Goal: Task Accomplishment & Management: Manage account settings

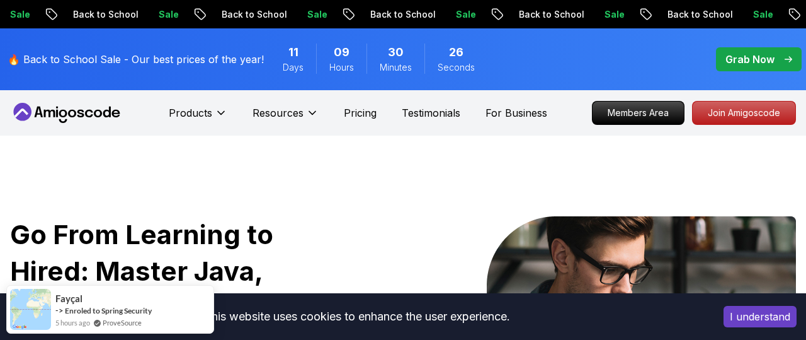
scroll to position [287, 0]
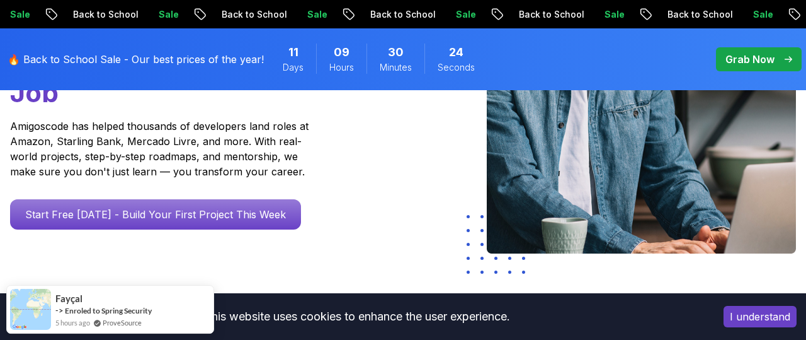
click at [180, 214] on p "Start Free [DATE] - Build Your First Project This Week" at bounding box center [155, 214] width 291 height 30
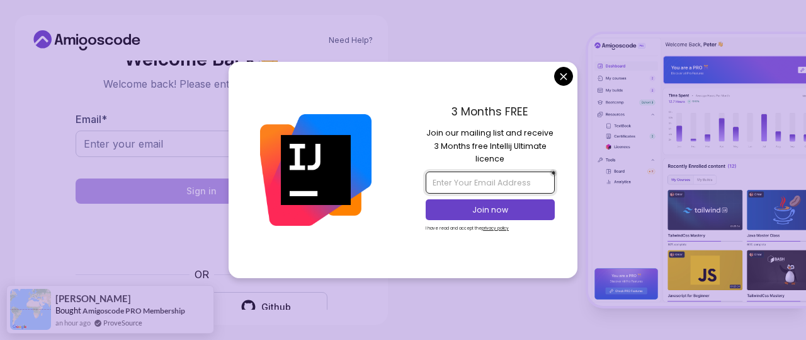
click at [467, 182] on input "email" at bounding box center [490, 181] width 129 height 21
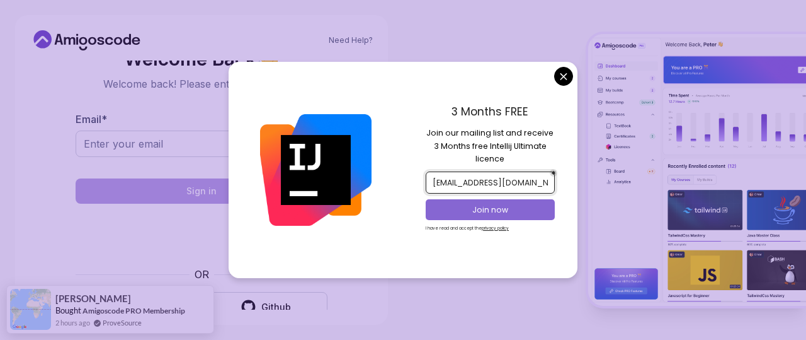
type input "[EMAIL_ADDRESS][DOMAIN_NAME]"
click at [448, 210] on p "Join now" at bounding box center [490, 209] width 105 height 11
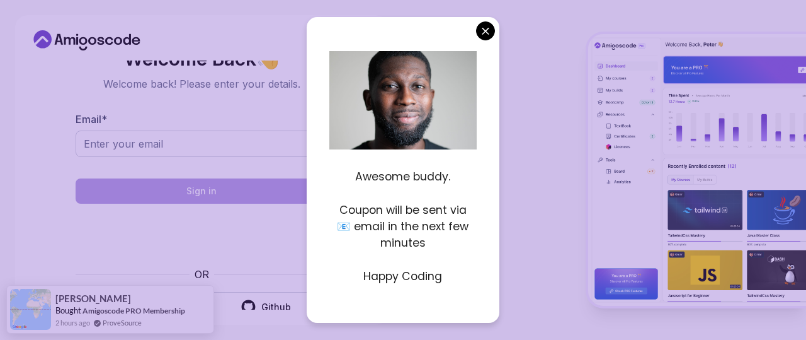
click at [485, 29] on body "Need Help? Welcome Back 👋 Welcome back! Please enter your details. Email * Sign…" at bounding box center [403, 170] width 806 height 340
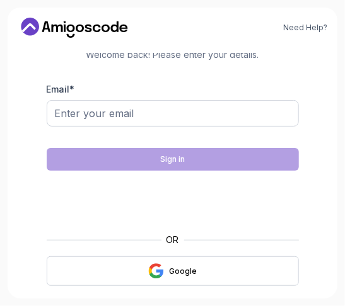
click at [191, 83] on div "Email *" at bounding box center [173, 110] width 252 height 59
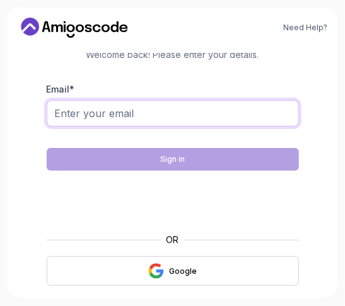
click at [162, 121] on input "Email *" at bounding box center [173, 113] width 252 height 26
type input "X"
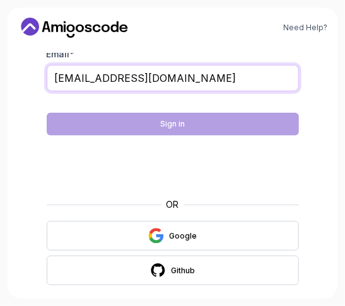
scroll to position [52, 0]
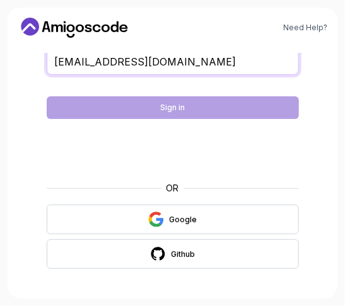
type input "[EMAIL_ADDRESS][DOMAIN_NAME]"
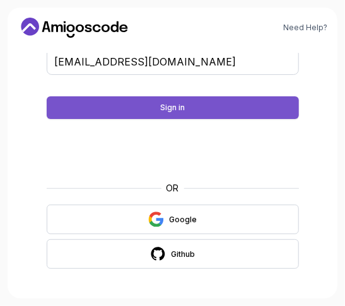
click at [186, 112] on button "Sign in" at bounding box center [173, 107] width 252 height 23
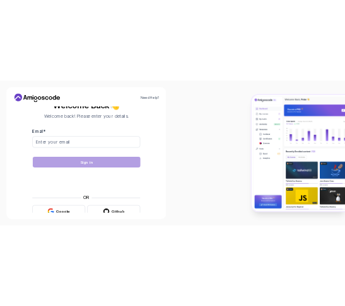
scroll to position [24, 0]
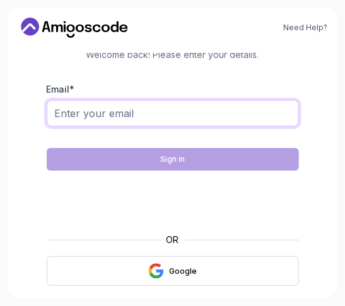
click at [154, 110] on input "Email *" at bounding box center [173, 113] width 252 height 26
click at [151, 110] on input "Email *" at bounding box center [173, 113] width 252 height 26
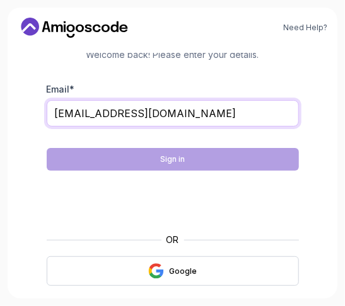
type input "[EMAIL_ADDRESS][DOMAIN_NAME]"
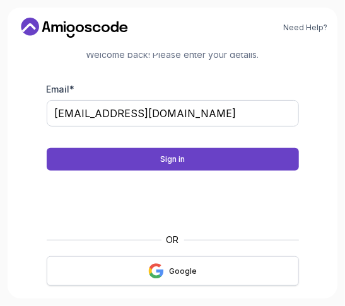
click at [175, 280] on button "Google" at bounding box center [173, 271] width 252 height 30
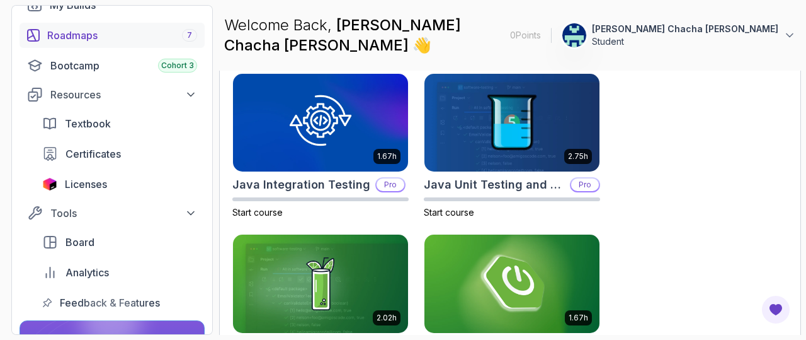
scroll to position [155, 0]
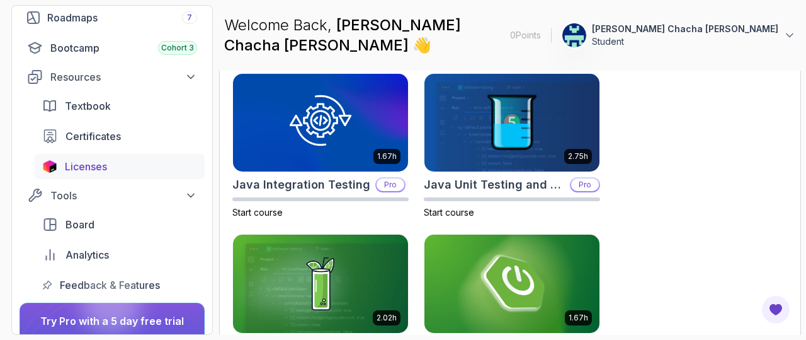
click at [114, 169] on div "Licenses" at bounding box center [131, 166] width 132 height 15
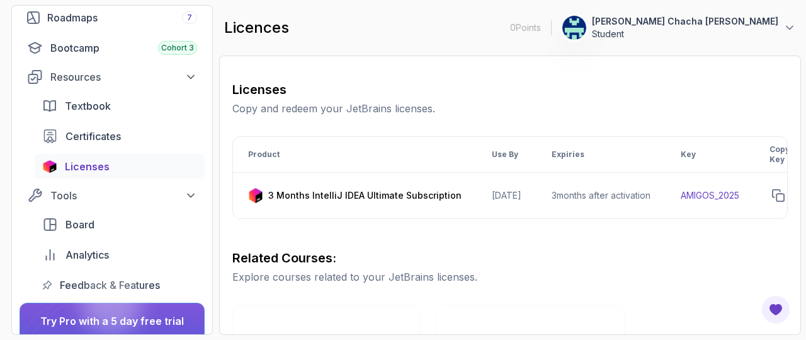
scroll to position [160, 0]
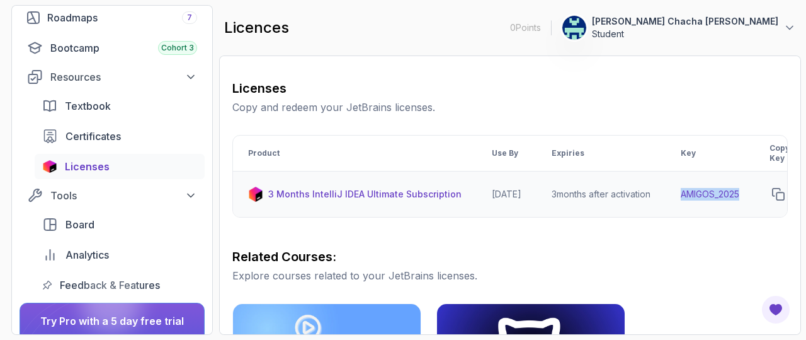
drag, startPoint x: 765, startPoint y: 192, endPoint x: 691, endPoint y: 202, distance: 75.0
click at [344, 202] on td "AMIGOS_2025" at bounding box center [710, 194] width 89 height 46
copy td "AMIGOS_2025"
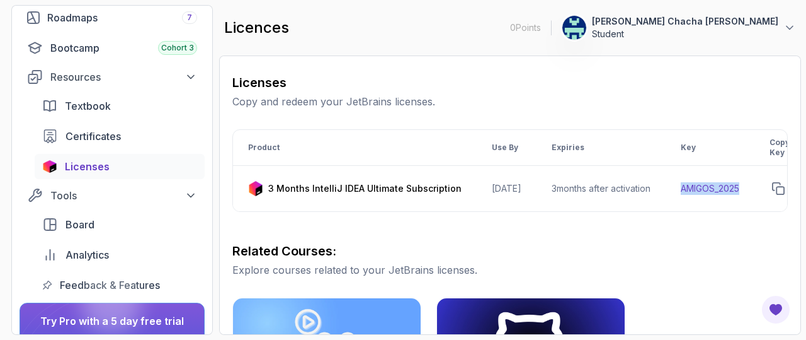
scroll to position [0, 153]
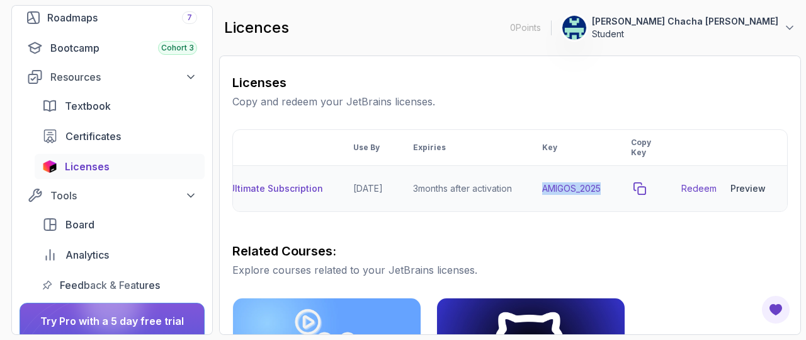
click at [344, 186] on icon "copy-button" at bounding box center [640, 188] width 13 height 13
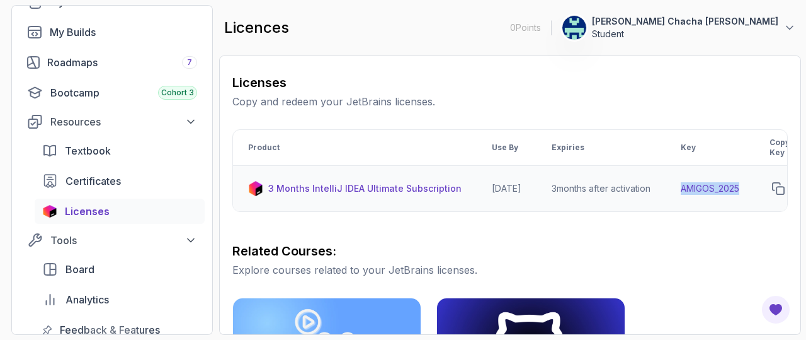
scroll to position [111, 0]
click at [105, 213] on span "Licenses" at bounding box center [87, 210] width 45 height 15
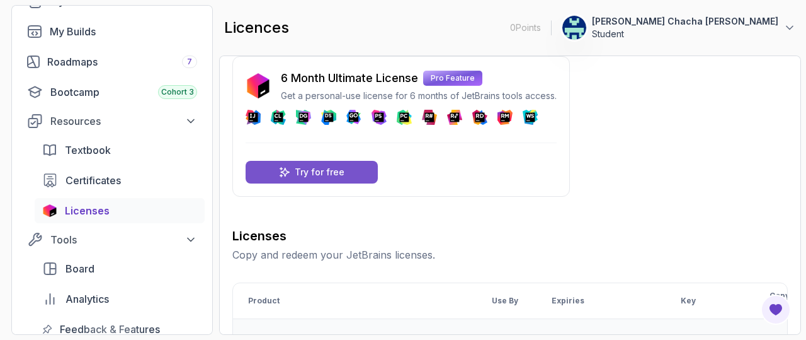
click at [343, 170] on div "Try for free" at bounding box center [312, 172] width 132 height 23
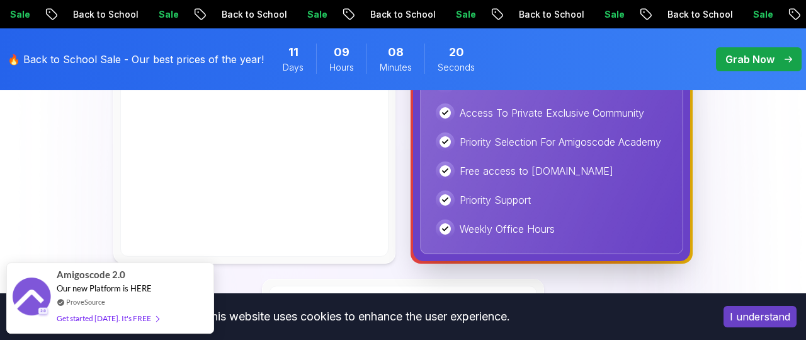
scroll to position [795, 0]
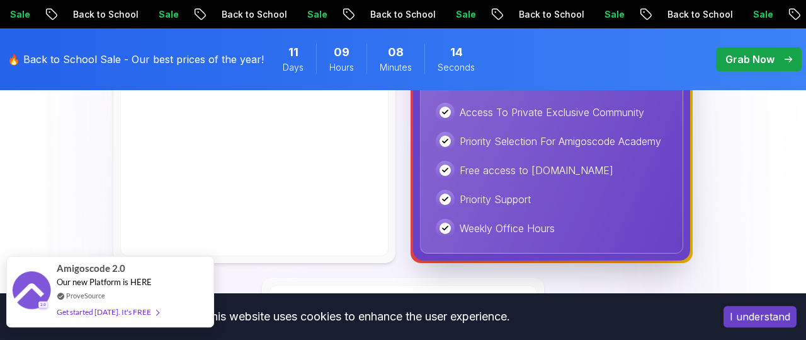
click at [155, 306] on span at bounding box center [155, 311] width 8 height 9
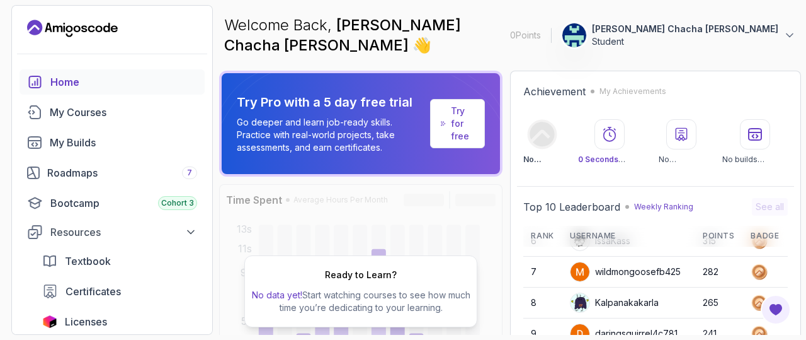
click at [467, 117] on p "Try for free" at bounding box center [462, 124] width 23 height 38
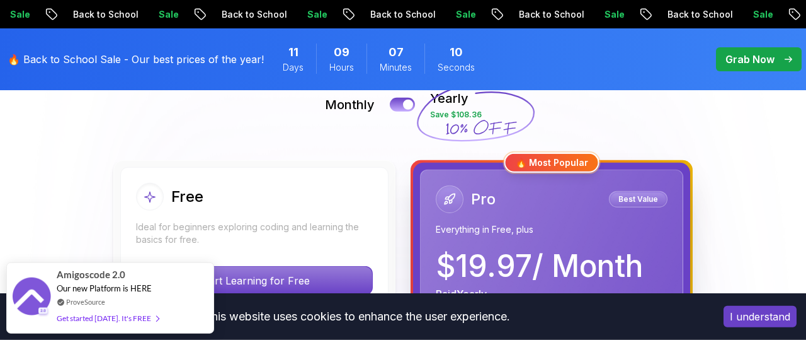
scroll to position [302, 0]
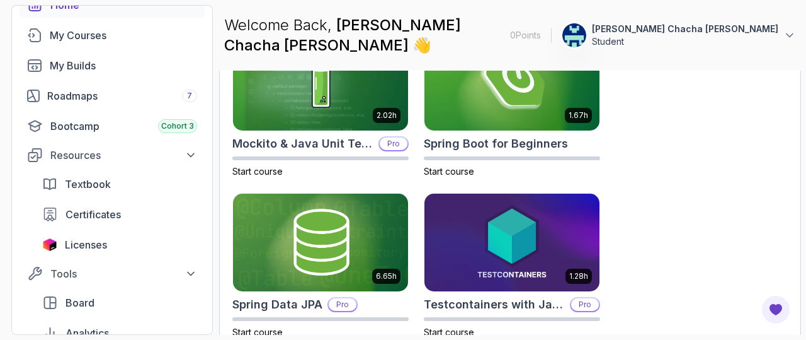
scroll to position [84, 0]
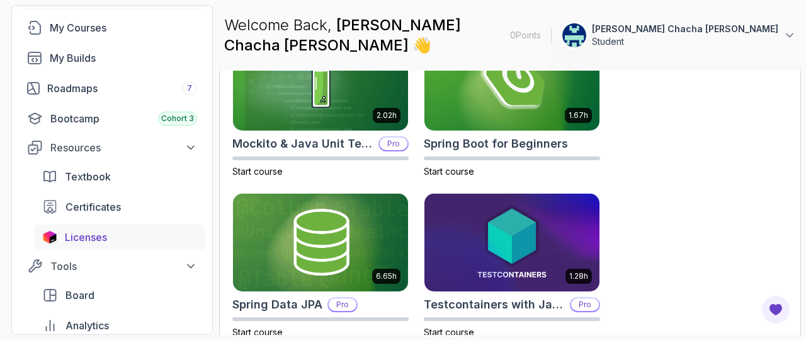
click at [88, 231] on span "Licenses" at bounding box center [86, 236] width 42 height 15
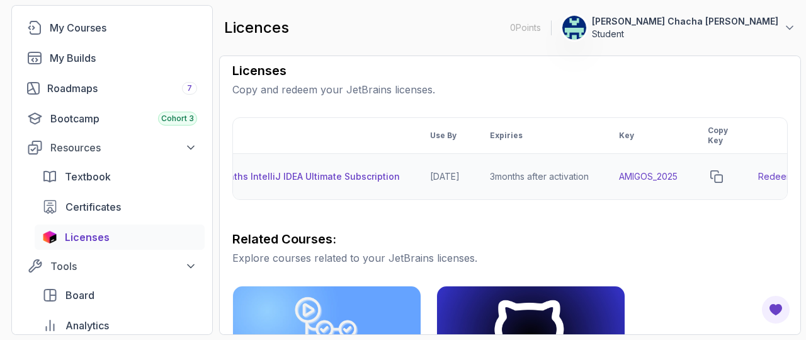
scroll to position [0, 153]
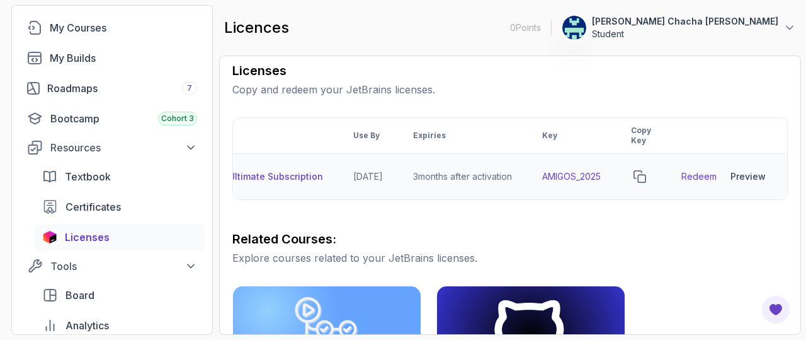
click at [749, 178] on div "Preview" at bounding box center [748, 176] width 35 height 13
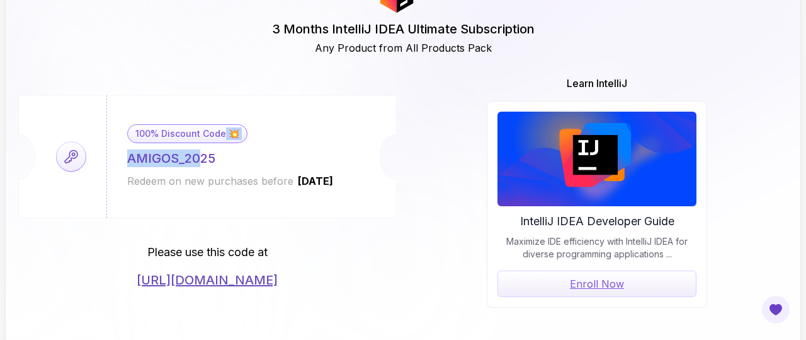
drag, startPoint x: 224, startPoint y: 154, endPoint x: 197, endPoint y: 158, distance: 27.4
click at [197, 158] on div "100% Discount Code 💥 AMIGOS_2025 Redeem on new purchases before 2026-06-12" at bounding box center [230, 156] width 248 height 123
drag, startPoint x: 197, startPoint y: 158, endPoint x: 219, endPoint y: 158, distance: 22.7
click at [219, 158] on div "100% Discount Code 💥 AMIGOS_2025 Redeem on new purchases before 2026-06-12" at bounding box center [230, 156] width 248 height 123
drag, startPoint x: 228, startPoint y: 159, endPoint x: 258, endPoint y: 176, distance: 34.1
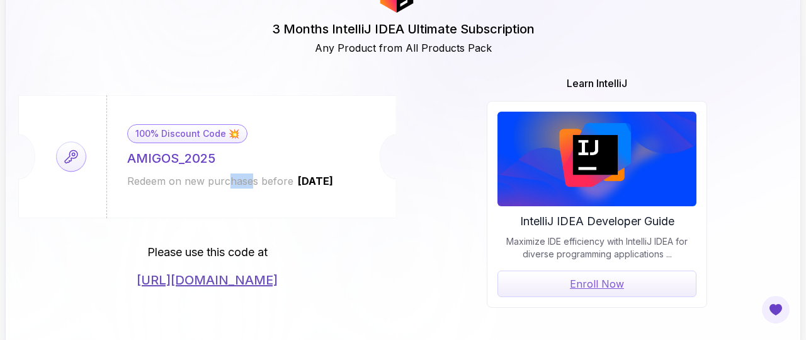
click at [260, 179] on div "100% Discount Code 💥 AMIGOS_2025 Redeem on new purchases before 2026-06-12" at bounding box center [230, 156] width 248 height 123
click at [237, 151] on div "100% Discount Code 💥 AMIGOS_2025 Redeem on new purchases before 2026-06-12" at bounding box center [230, 156] width 248 height 123
click at [188, 284] on link "https://jetbrains.com/store/redeem/" at bounding box center [207, 280] width 141 height 18
click at [196, 281] on link "https://jetbrains.com/store/redeem/" at bounding box center [207, 280] width 141 height 18
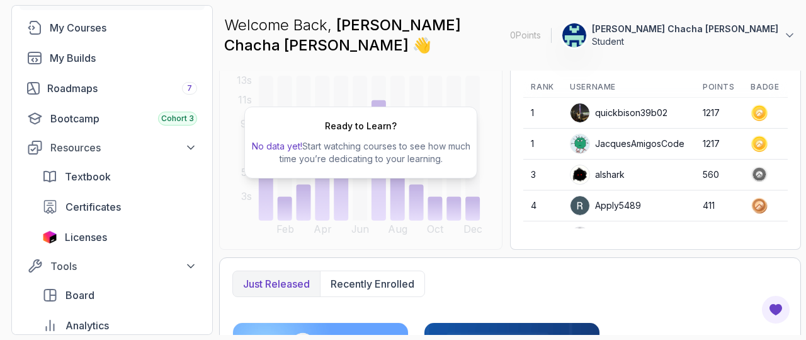
scroll to position [156, 0]
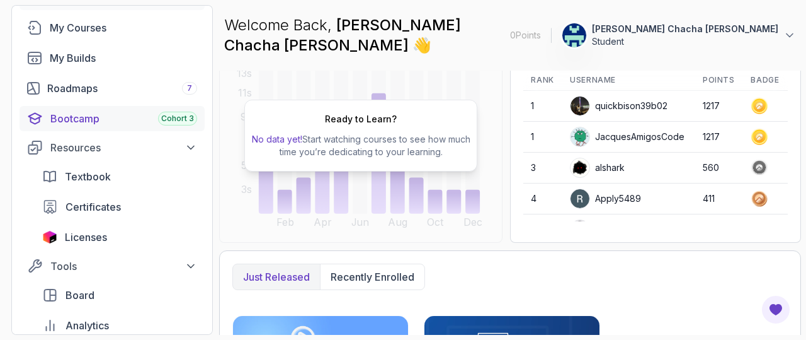
click at [181, 115] on span "Cohort 3" at bounding box center [177, 118] width 33 height 10
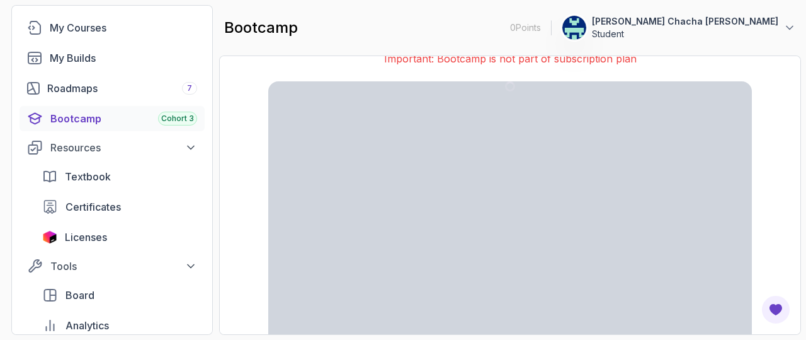
scroll to position [60, 0]
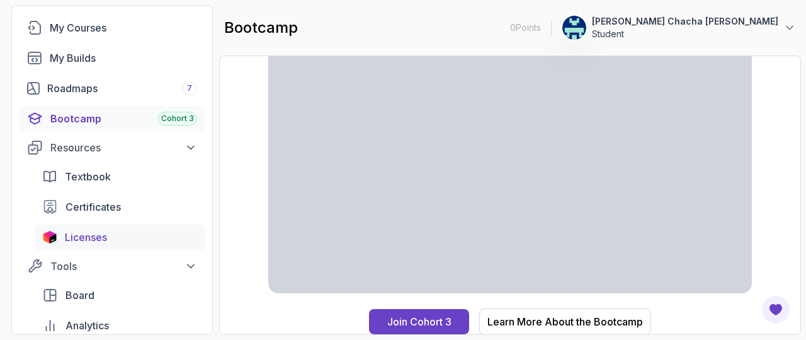
click at [77, 239] on span "Licenses" at bounding box center [86, 236] width 42 height 15
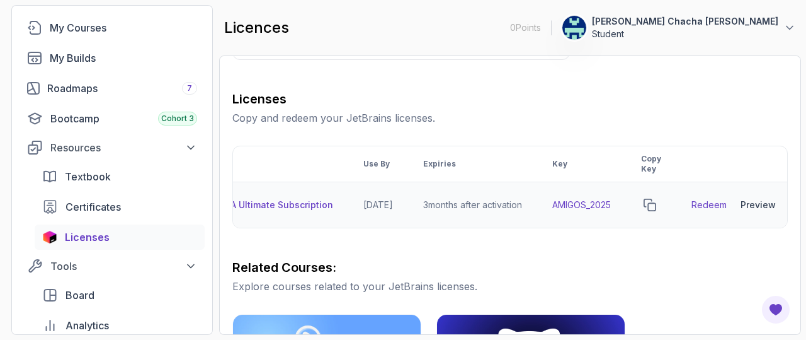
scroll to position [0, 153]
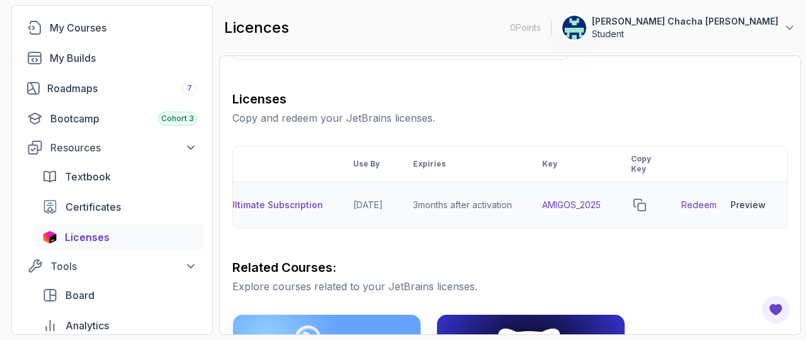
click at [755, 205] on div "Preview" at bounding box center [748, 204] width 35 height 13
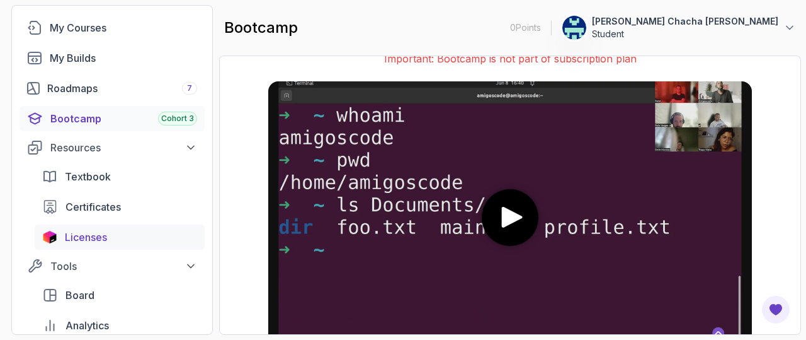
click at [74, 232] on span "Licenses" at bounding box center [86, 236] width 42 height 15
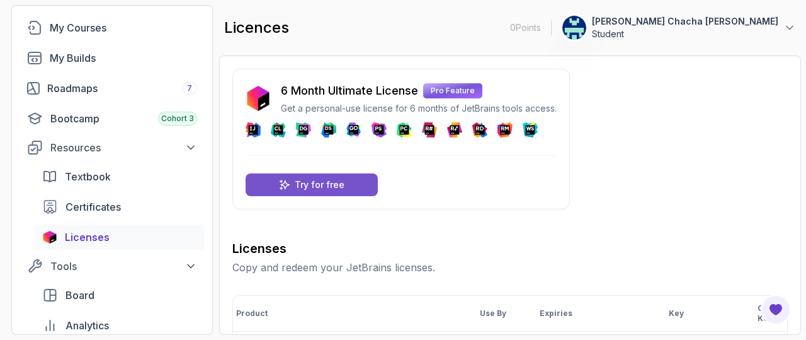
click at [316, 186] on p "Try for free" at bounding box center [320, 184] width 50 height 13
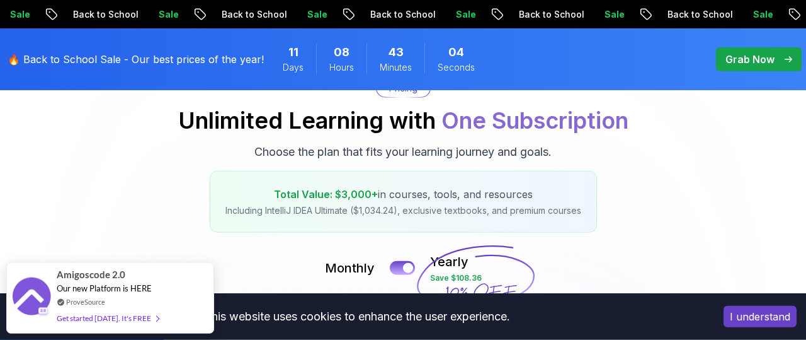
scroll to position [142, 0]
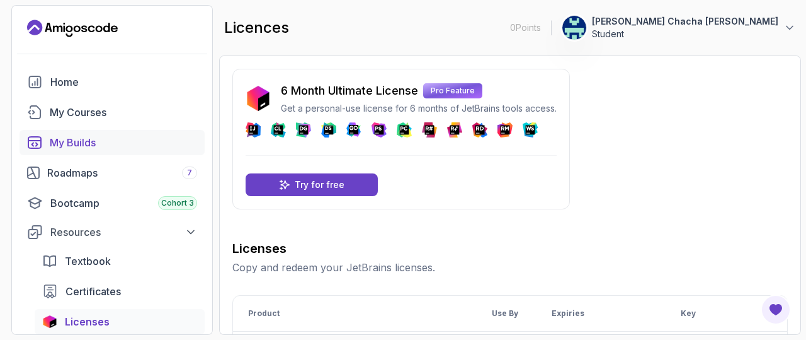
scroll to position [55, 0]
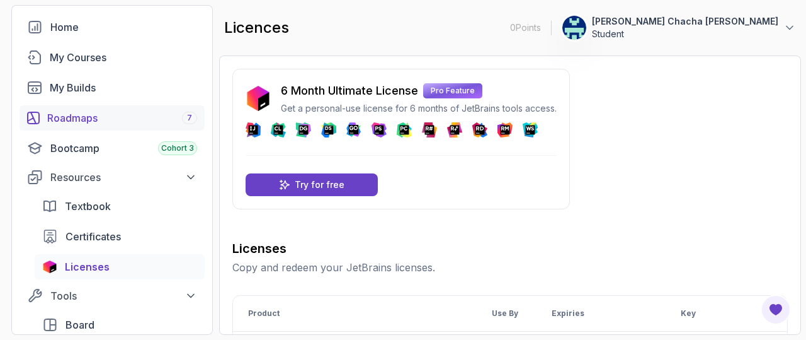
click at [179, 117] on div "Roadmaps 7" at bounding box center [122, 117] width 150 height 15
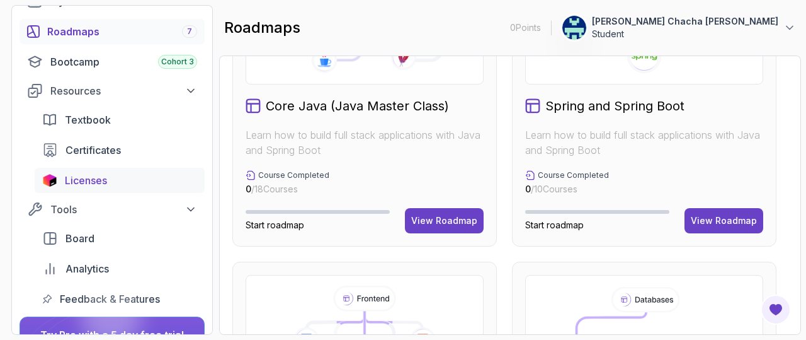
scroll to position [260, 0]
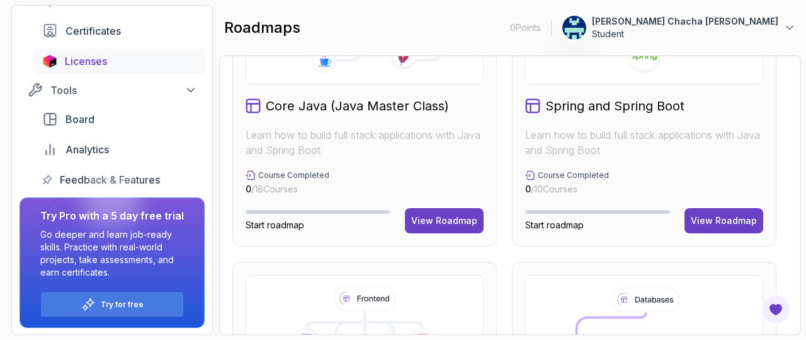
click at [168, 62] on div "Licenses" at bounding box center [131, 61] width 132 height 15
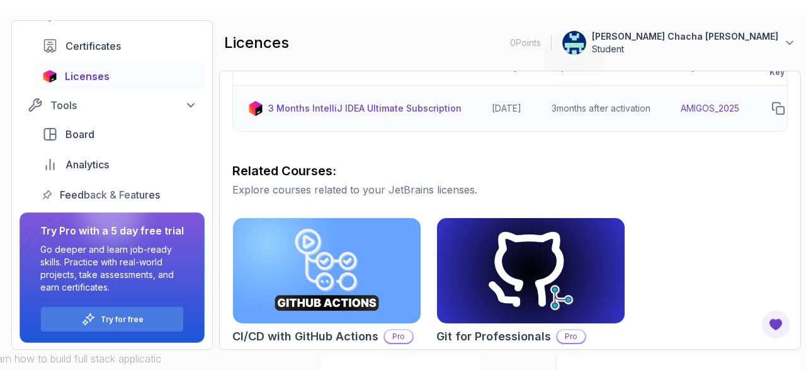
scroll to position [0, 153]
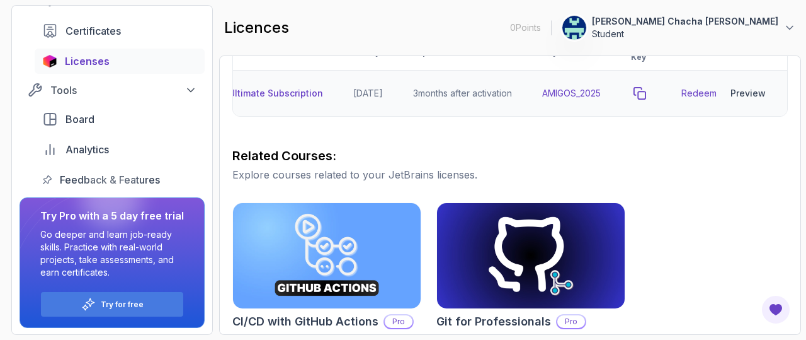
click at [639, 93] on icon "copy-button" at bounding box center [639, 93] width 11 height 11
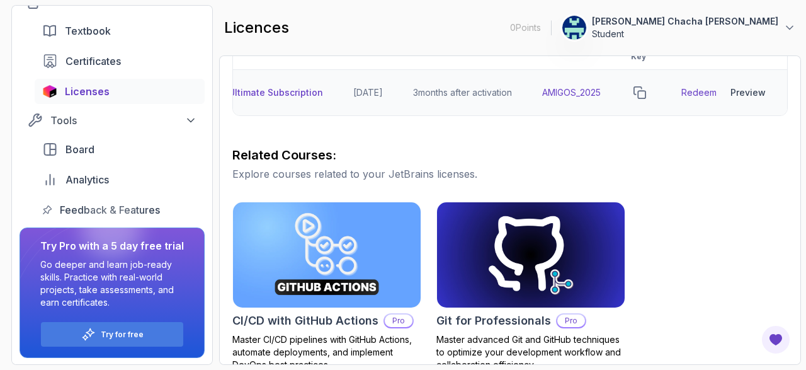
scroll to position [262, 0]
